Goal: Transaction & Acquisition: Purchase product/service

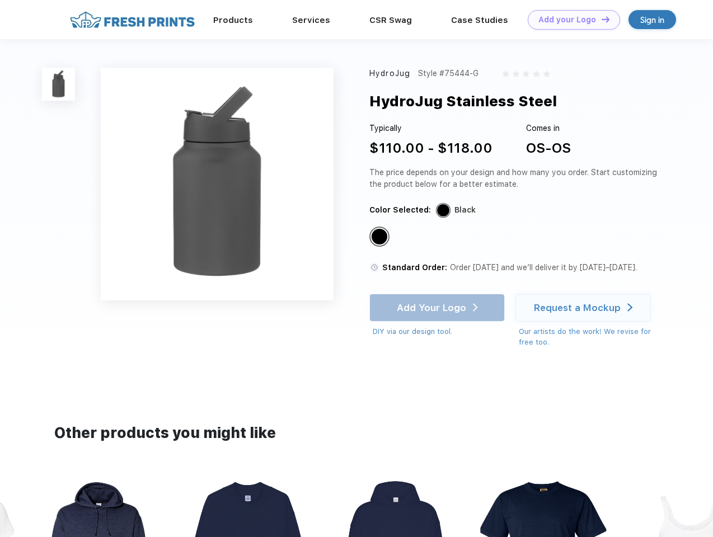
click at [570, 20] on link "Add your Logo Design Tool" at bounding box center [574, 20] width 92 height 20
click at [0, 0] on div "Design Tool" at bounding box center [0, 0] width 0 height 0
click at [601, 19] on link "Add your Logo Design Tool" at bounding box center [574, 20] width 92 height 20
click at [59, 84] on img at bounding box center [58, 84] width 33 height 33
click at [381, 237] on div "Standard Color" at bounding box center [380, 237] width 16 height 16
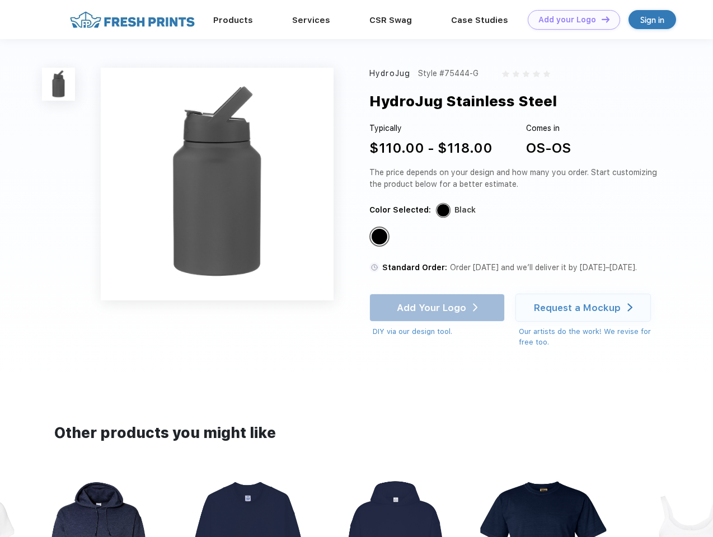
click at [438, 308] on div "Add Your Logo DIY via our design tool. Ah shoot! This product isn't up in our d…" at bounding box center [436, 316] width 135 height 44
click at [585, 308] on div "Request a Mockup" at bounding box center [577, 307] width 87 height 11
